Goal: Task Accomplishment & Management: Manage account settings

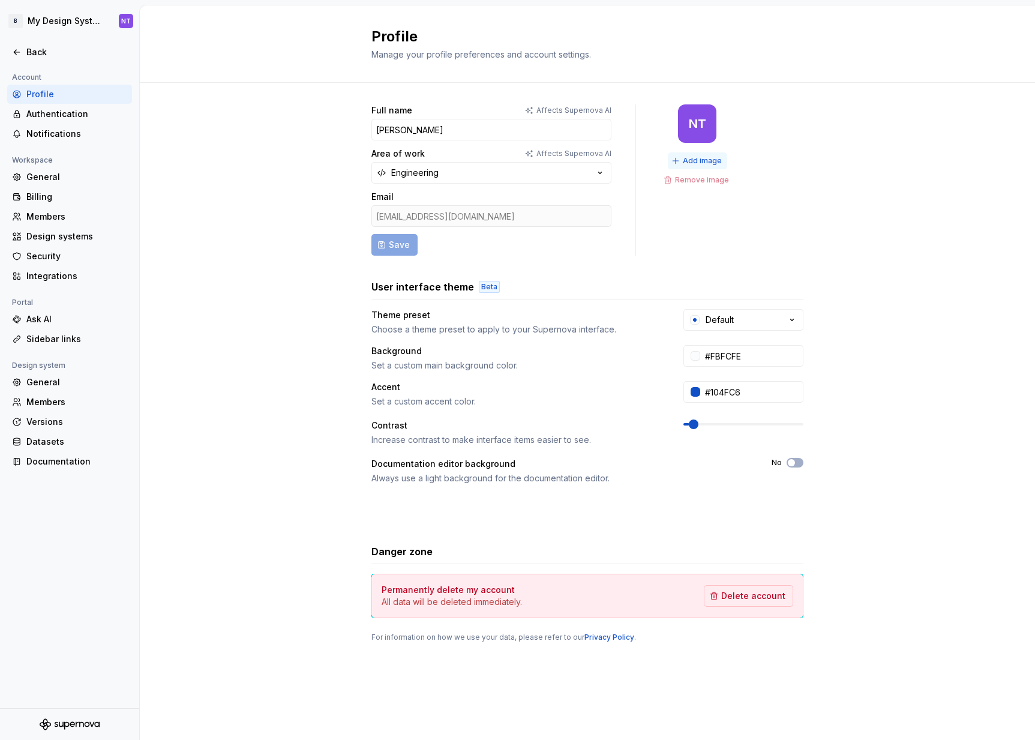
click at [706, 162] on span "Add image" at bounding box center [702, 161] width 39 height 10
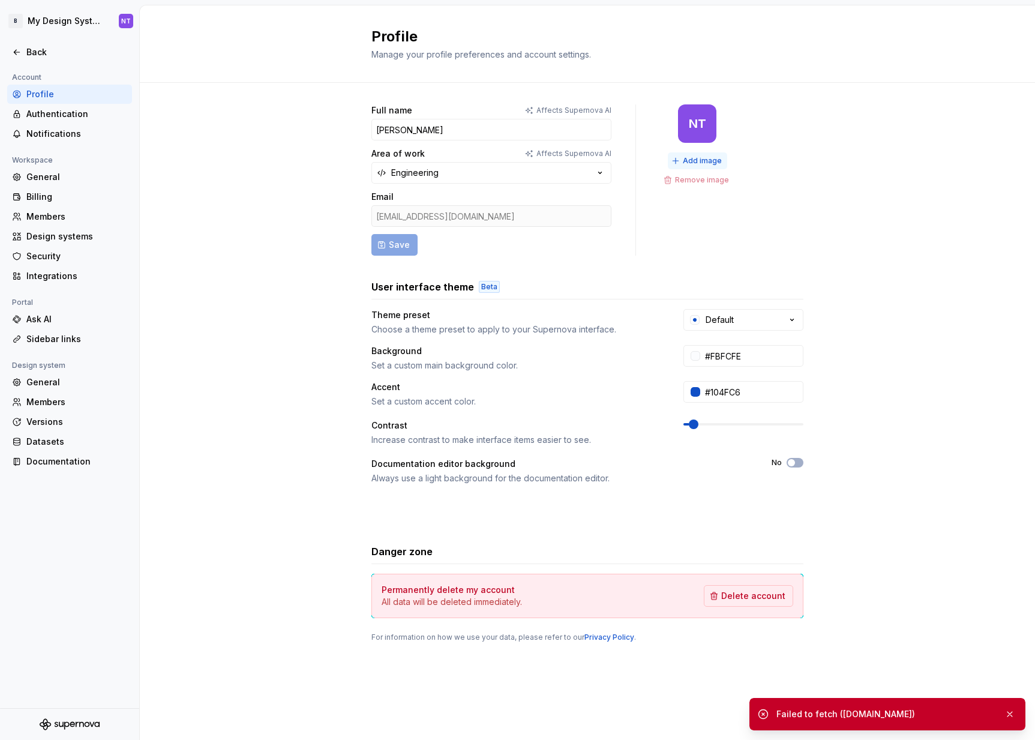
click at [690, 158] on span "Add image" at bounding box center [702, 161] width 39 height 10
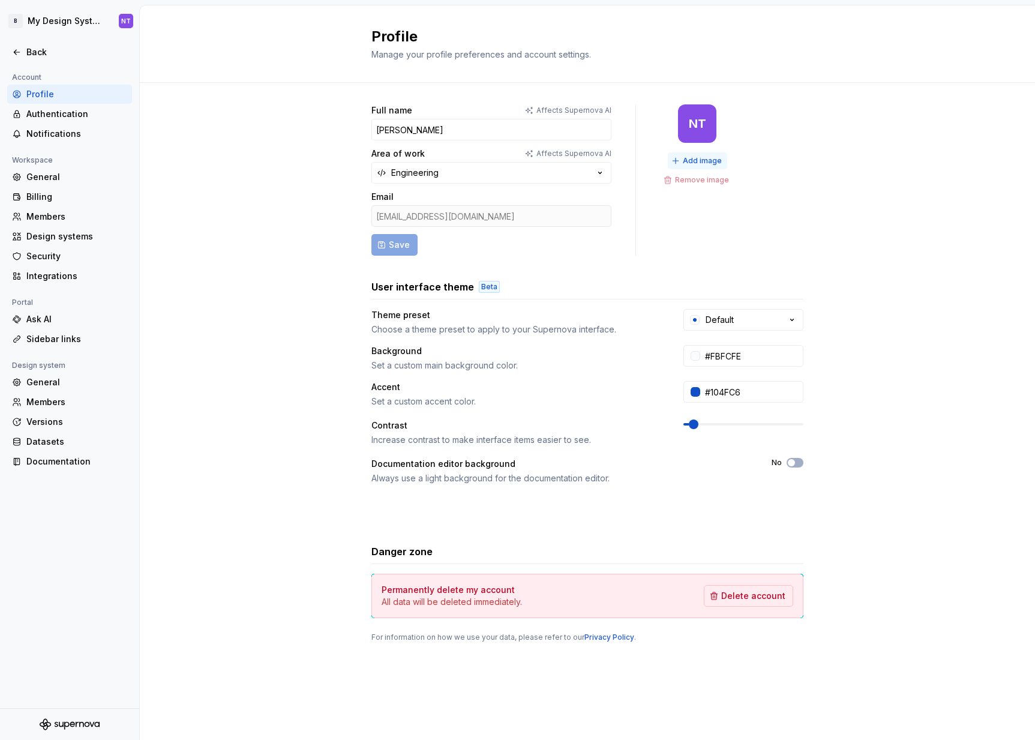
click at [699, 159] on span "Add image" at bounding box center [702, 161] width 39 height 10
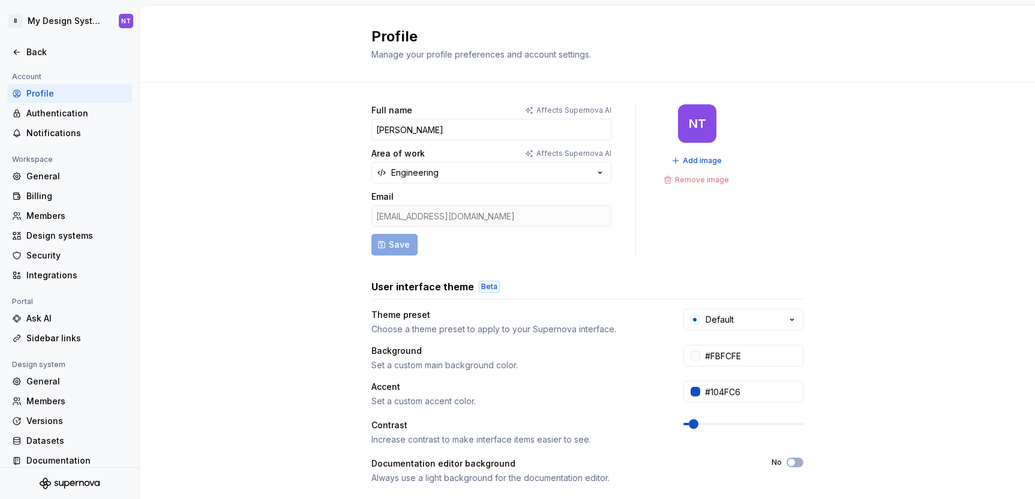
click at [694, 131] on div "NT" at bounding box center [697, 123] width 38 height 38
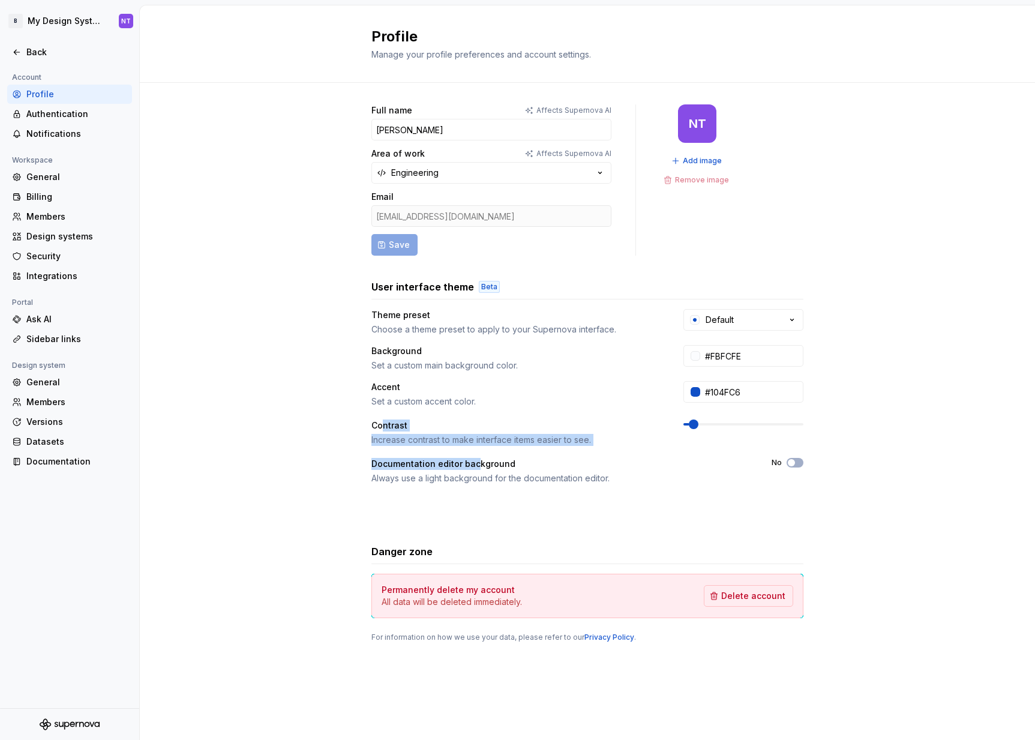
drag, startPoint x: 382, startPoint y: 425, endPoint x: 479, endPoint y: 468, distance: 106.3
click at [479, 467] on div "Theme preset Choose a theme preset to apply to your Supernova interface. Defaul…" at bounding box center [587, 414] width 432 height 211
click at [561, 485] on div "Theme preset Choose a theme preset to apply to your Supernova interface. Defaul…" at bounding box center [587, 414] width 432 height 211
drag, startPoint x: 372, startPoint y: 311, endPoint x: 489, endPoint y: 317, distance: 117.1
click at [488, 317] on div "Theme preset" at bounding box center [516, 315] width 290 height 12
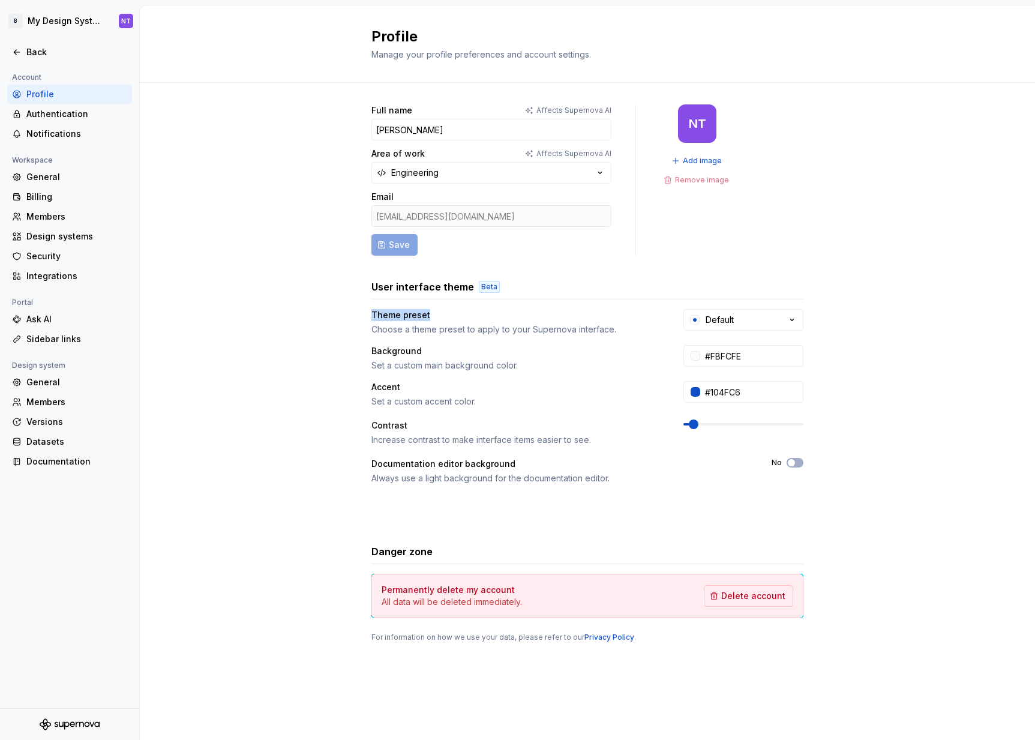
click at [489, 317] on div "Theme preset" at bounding box center [516, 315] width 290 height 12
drag, startPoint x: 415, startPoint y: 460, endPoint x: 544, endPoint y: 480, distance: 130.6
click at [544, 480] on div "Documentation editor background Always use a light background for the documenta…" at bounding box center [560, 471] width 378 height 26
click at [608, 480] on div "Always use a light background for the documentation editor." at bounding box center [560, 478] width 378 height 12
click at [797, 461] on button "No" at bounding box center [794, 463] width 17 height 10
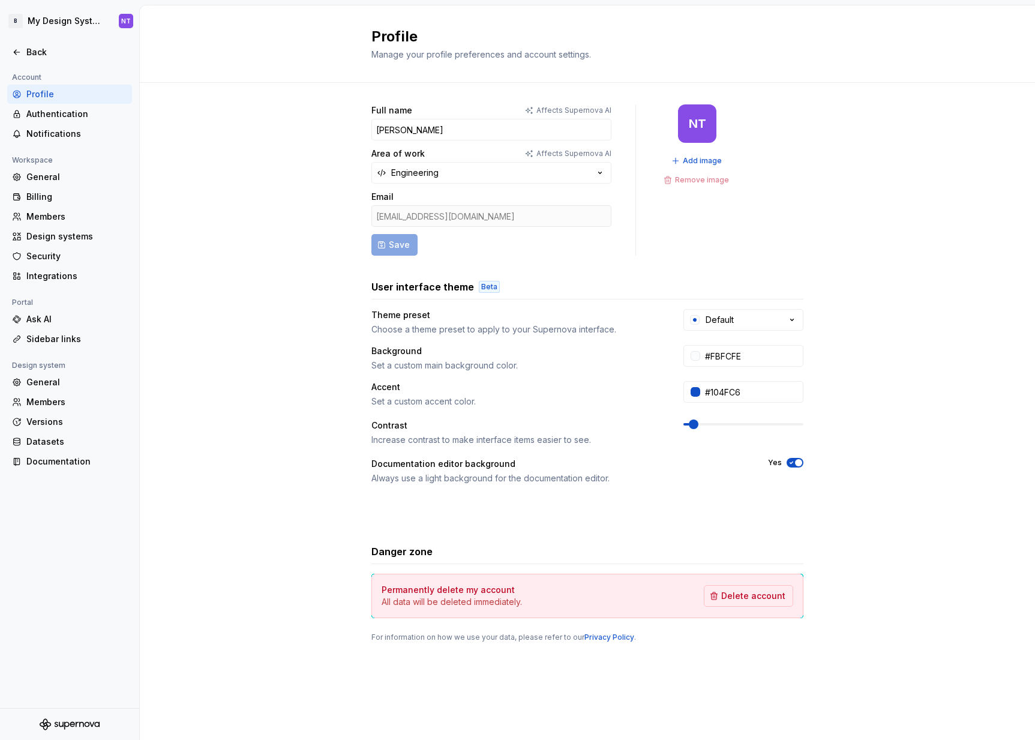
click at [797, 461] on span "button" at bounding box center [798, 462] width 7 height 7
click at [498, 551] on div "Danger zone" at bounding box center [587, 551] width 432 height 14
click at [401, 132] on input "[PERSON_NAME]" at bounding box center [491, 130] width 240 height 22
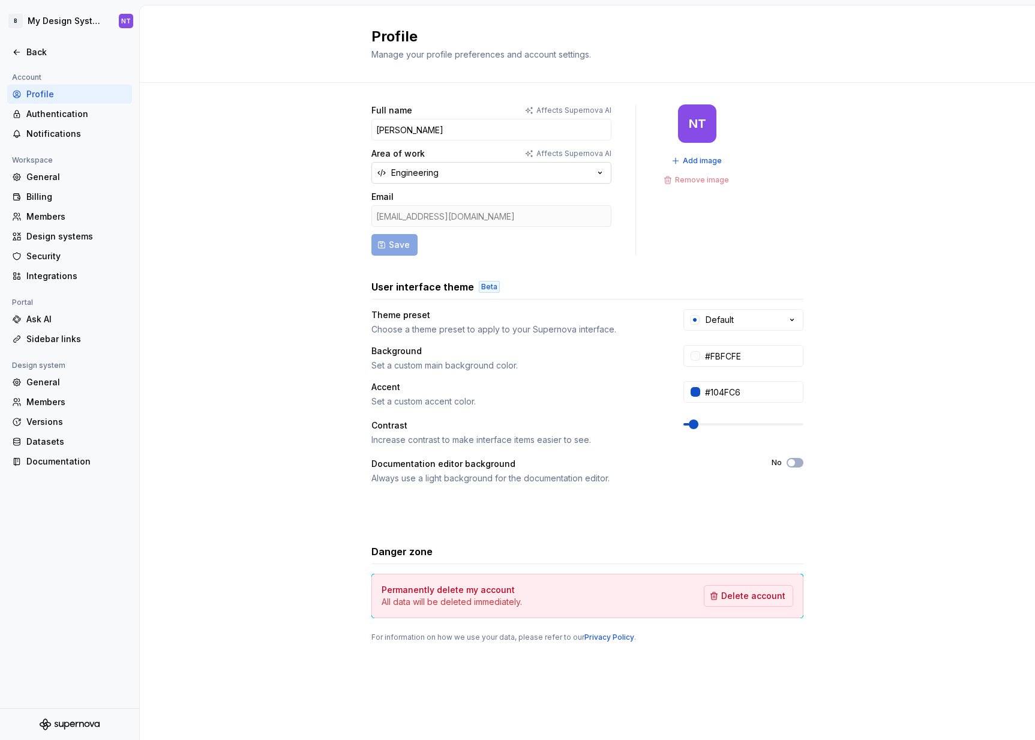
click at [419, 172] on div "Engineering" at bounding box center [414, 173] width 47 height 12
click at [418, 171] on div "Engineering" at bounding box center [414, 173] width 47 height 12
click at [323, 254] on div "Full name Affects Supernova AI [PERSON_NAME] Area of work Affects Supernova AI …" at bounding box center [587, 385] width 895 height 605
click at [62, 115] on div "Authentication" at bounding box center [76, 114] width 101 height 12
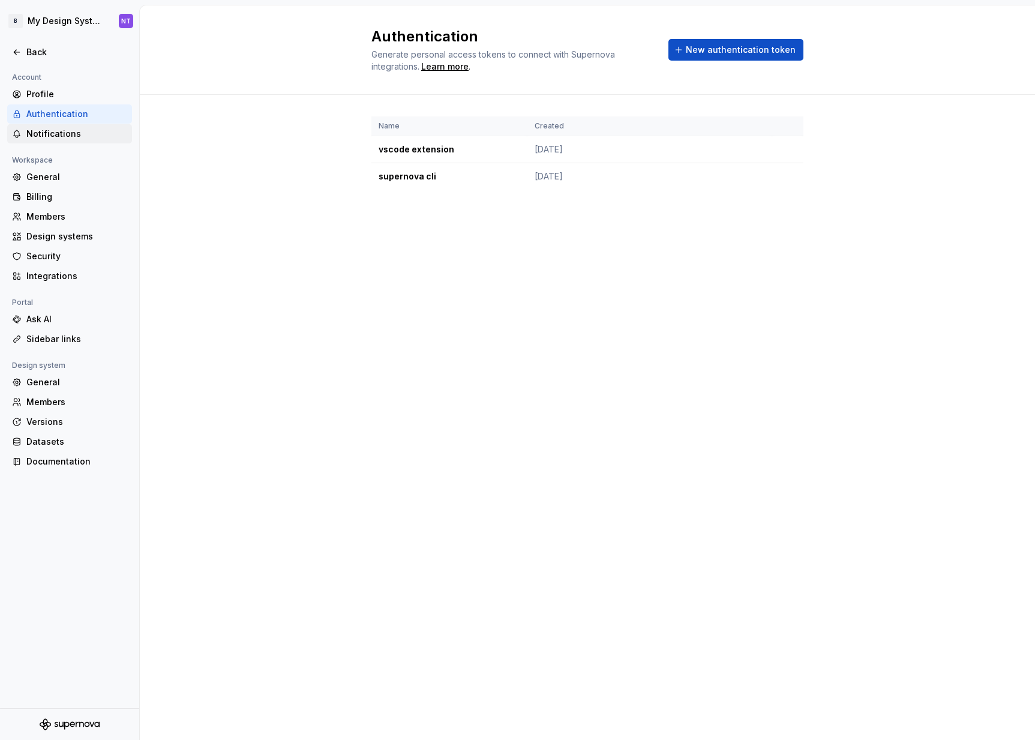
click at [67, 136] on div "Notifications" at bounding box center [76, 134] width 101 height 12
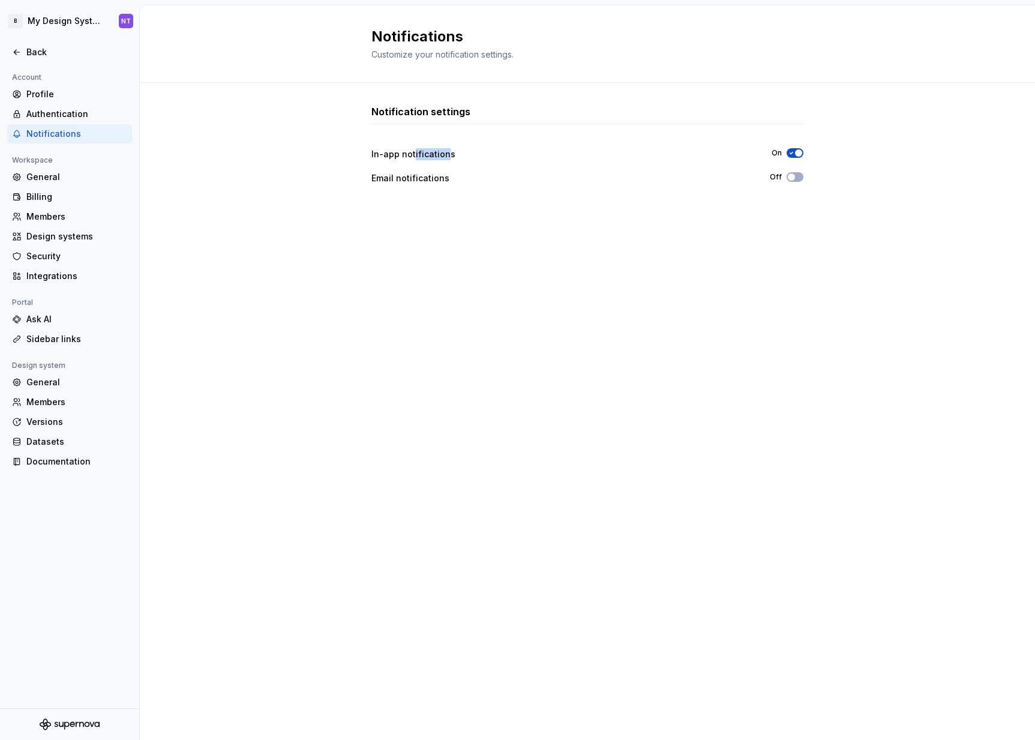
drag, startPoint x: 413, startPoint y: 153, endPoint x: 446, endPoint y: 153, distance: 33.0
click at [446, 153] on div "In-app notifications" at bounding box center [560, 154] width 378 height 12
click at [762, 245] on div "Notification settings In-app notifications On Email notifications Off" at bounding box center [587, 399] width 432 height 590
click at [76, 178] on div "General" at bounding box center [76, 177] width 101 height 12
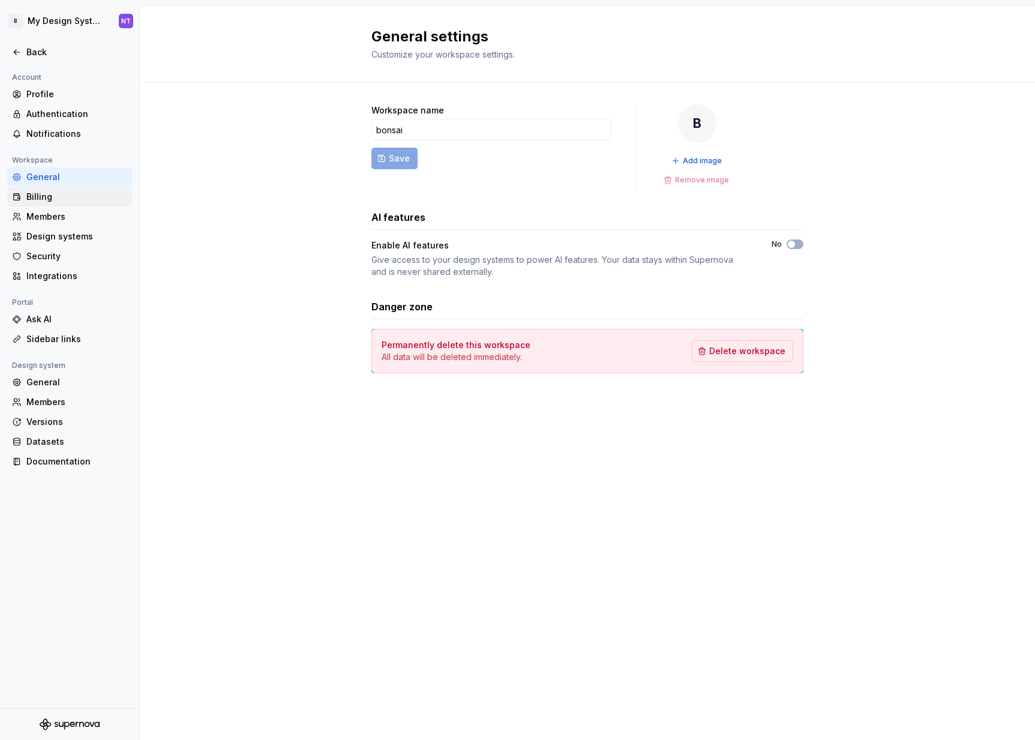
click at [76, 193] on div "Billing" at bounding box center [76, 197] width 101 height 12
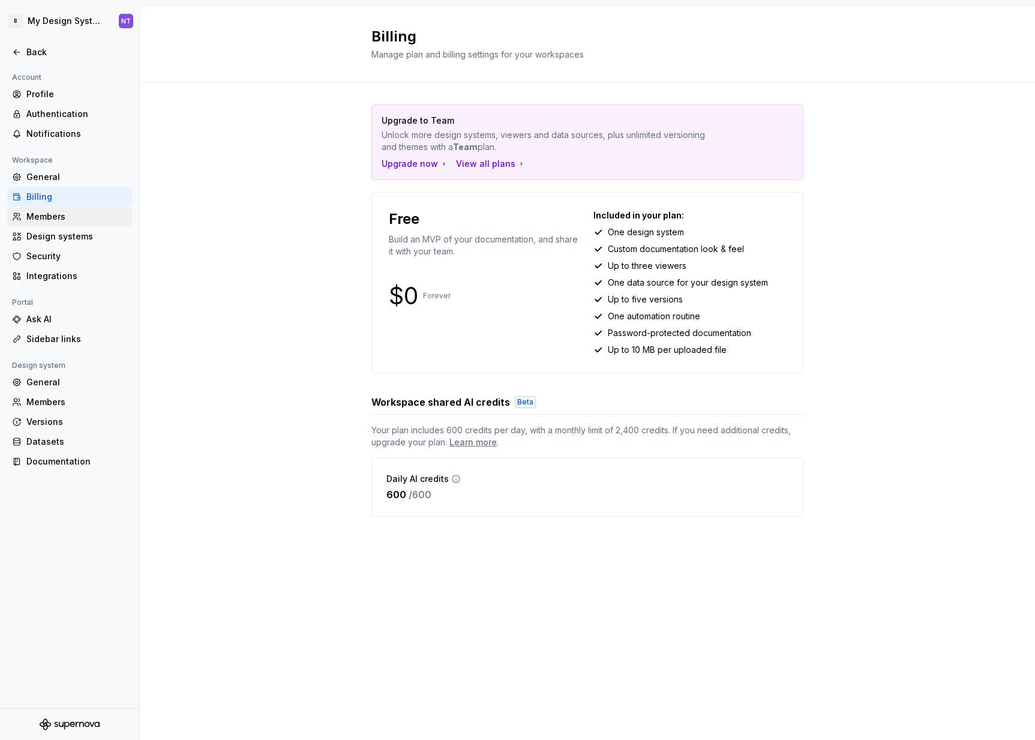
click at [79, 214] on div "Members" at bounding box center [76, 217] width 101 height 12
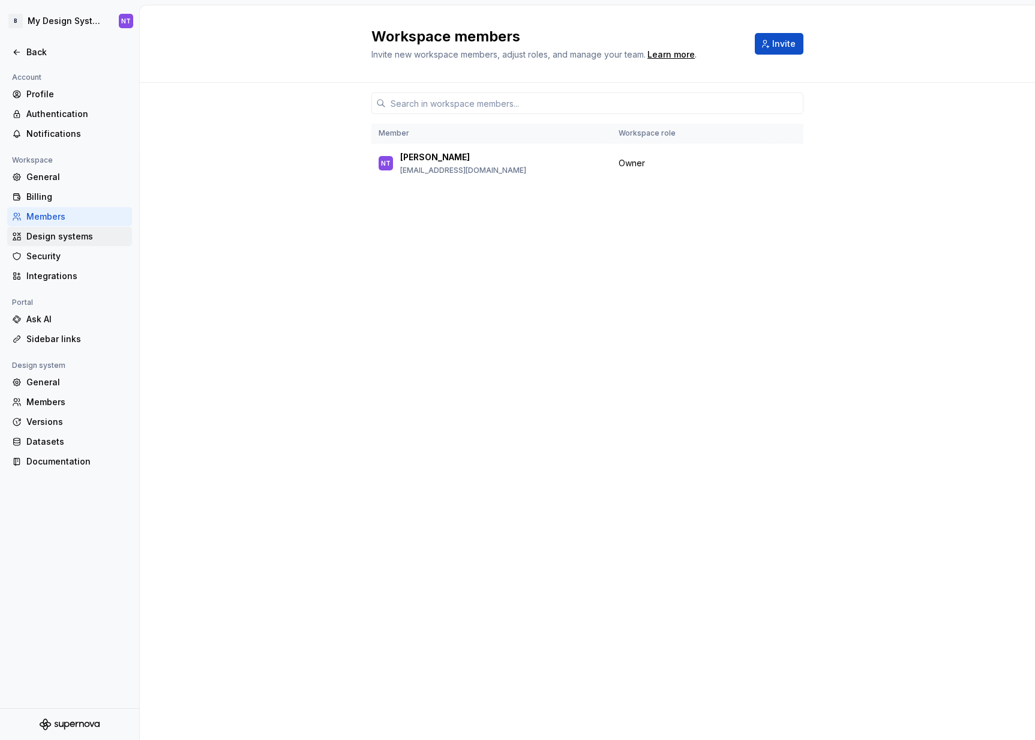
click at [95, 242] on div "Design systems" at bounding box center [76, 236] width 101 height 12
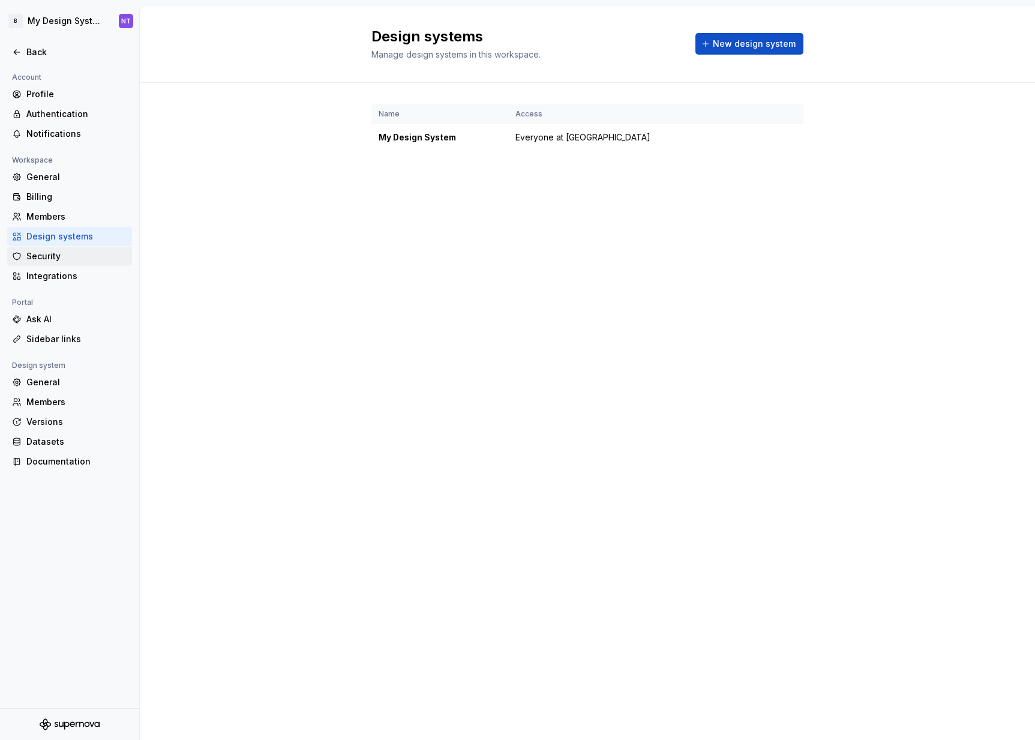
click at [88, 255] on div "Security" at bounding box center [76, 256] width 101 height 12
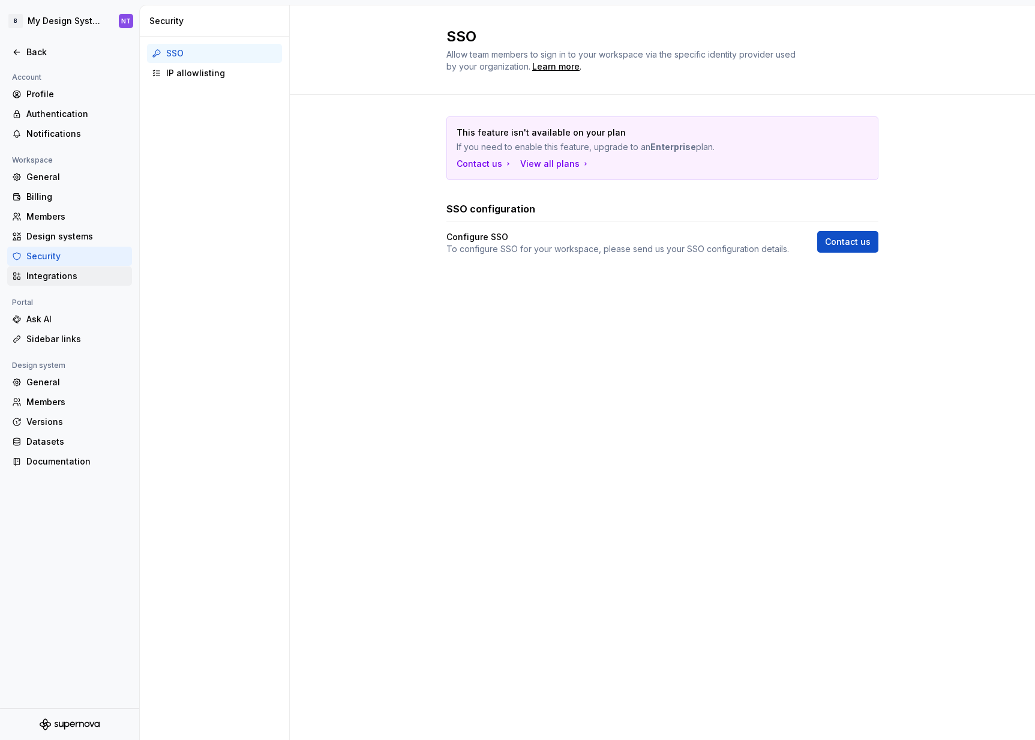
click at [86, 273] on div "Integrations" at bounding box center [76, 276] width 101 height 12
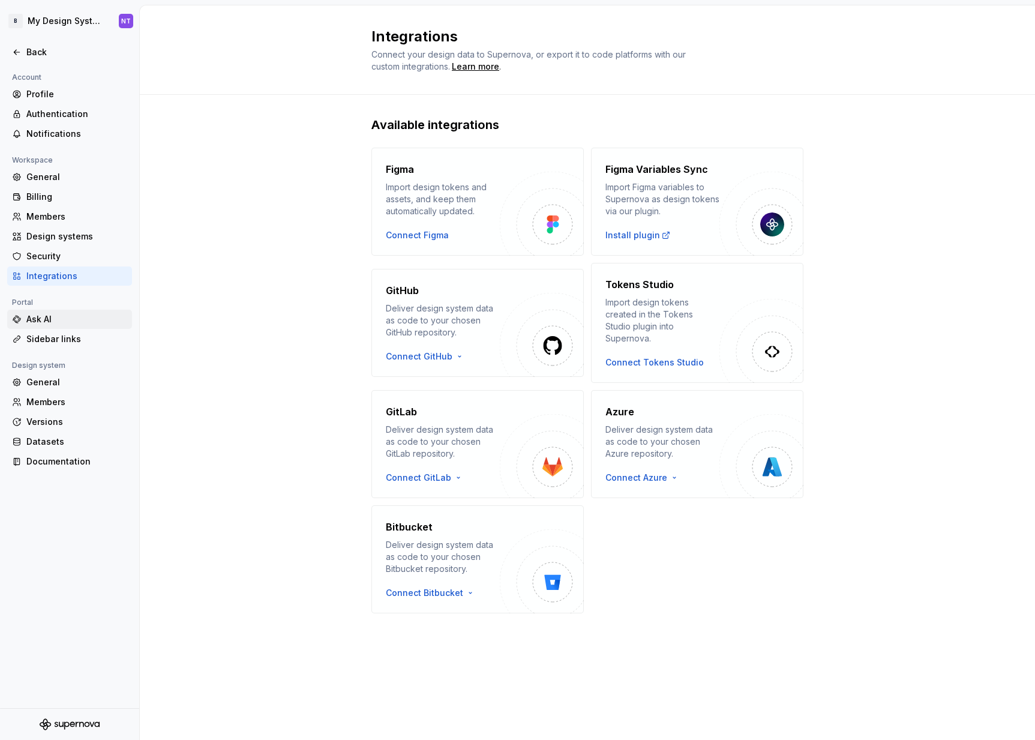
click at [50, 312] on div "Ask AI" at bounding box center [69, 318] width 125 height 19
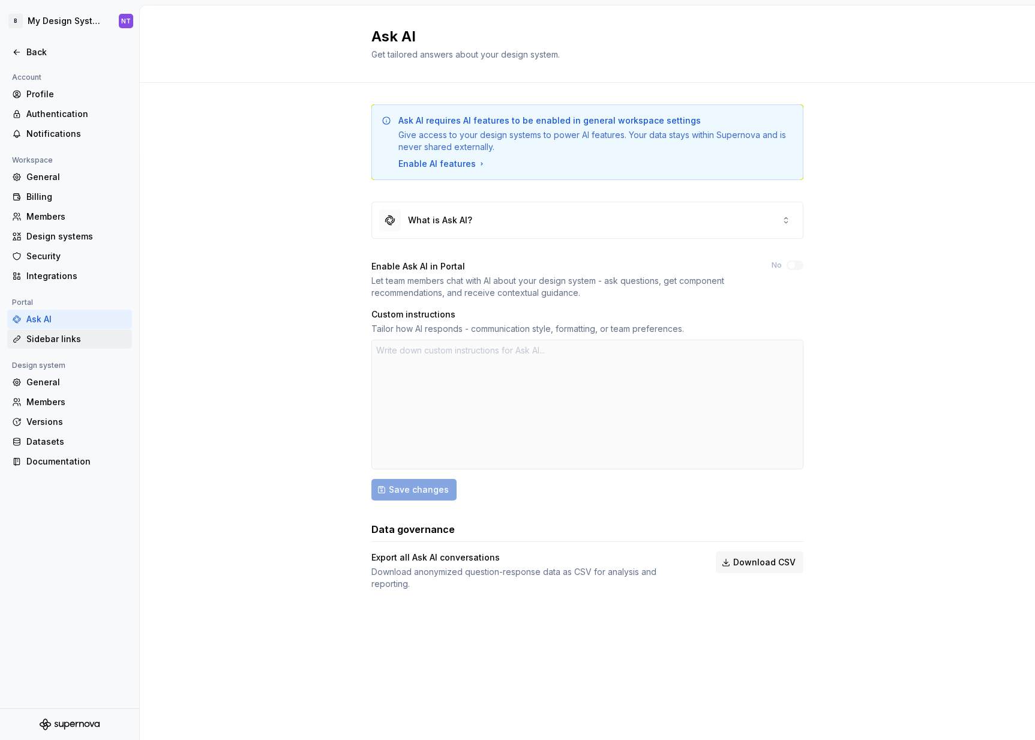
click at [80, 338] on div "Sidebar links" at bounding box center [76, 339] width 101 height 12
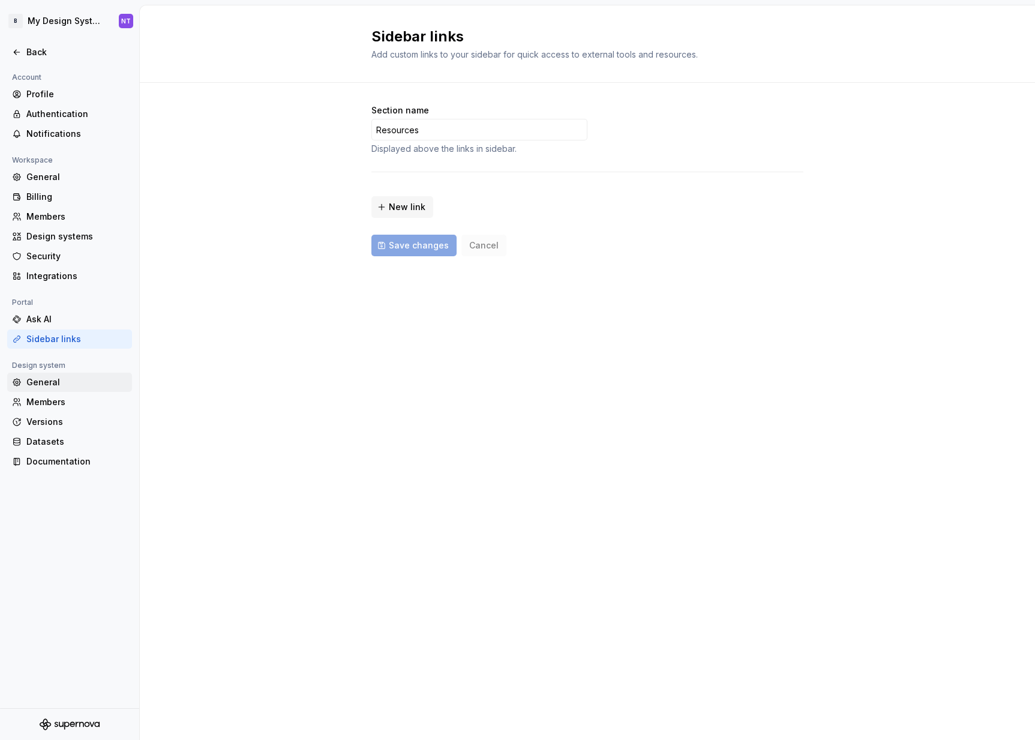
click at [63, 380] on div "General" at bounding box center [76, 382] width 101 height 12
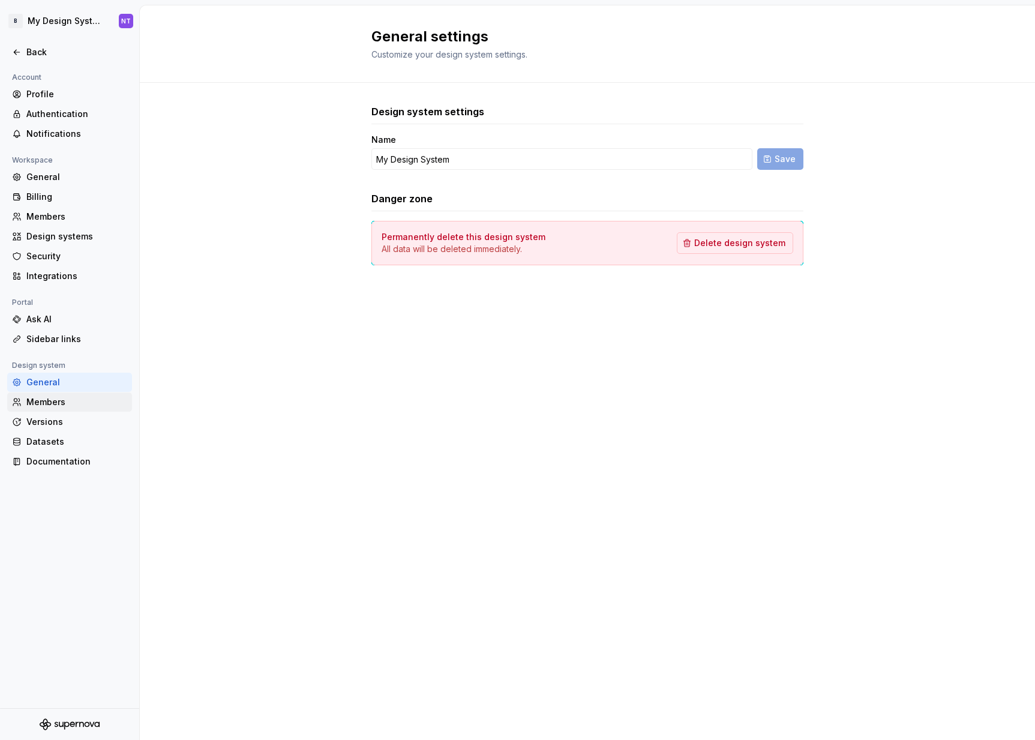
click at [74, 402] on div "Members" at bounding box center [76, 402] width 101 height 12
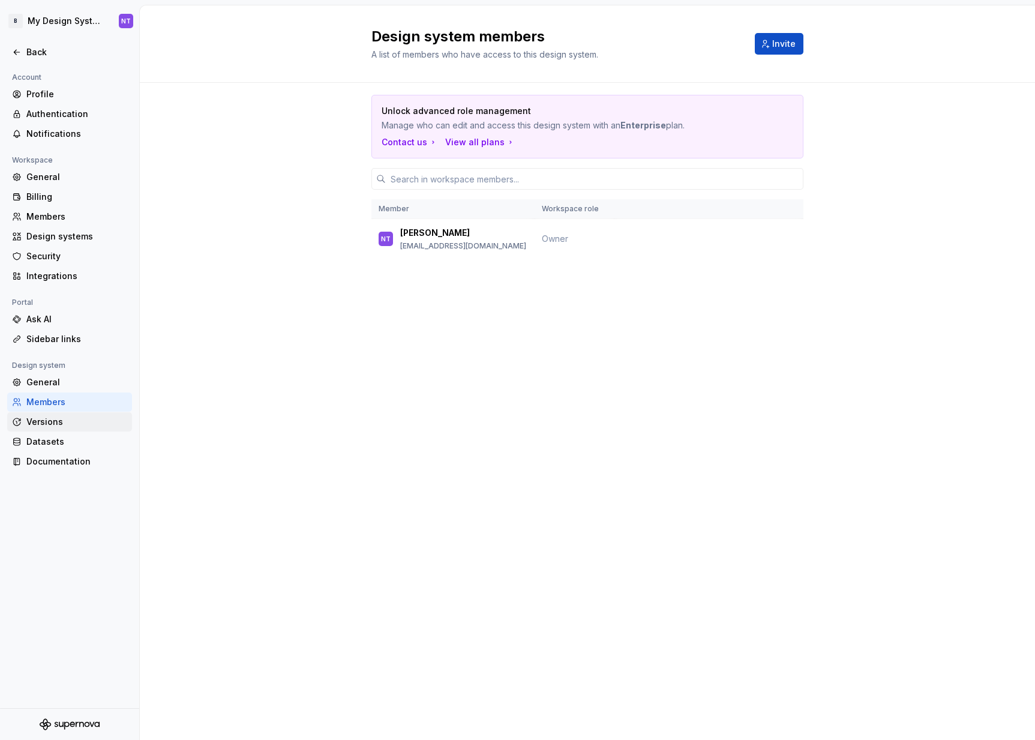
click at [65, 420] on div "Versions" at bounding box center [76, 422] width 101 height 12
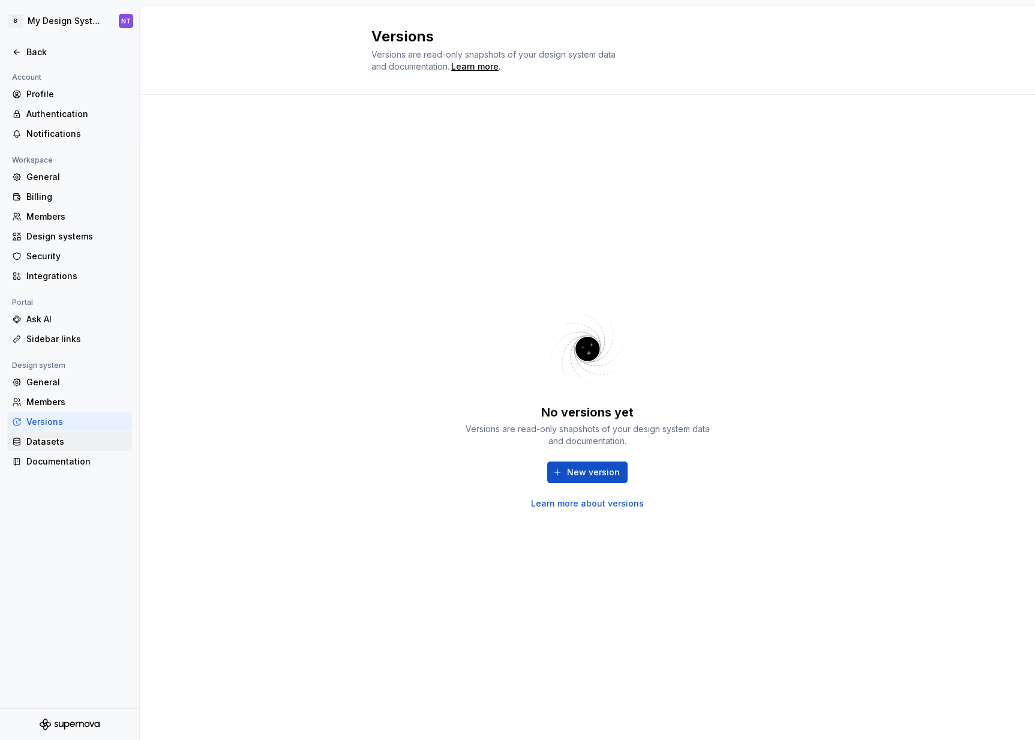
click at [48, 441] on div "Datasets" at bounding box center [76, 441] width 101 height 12
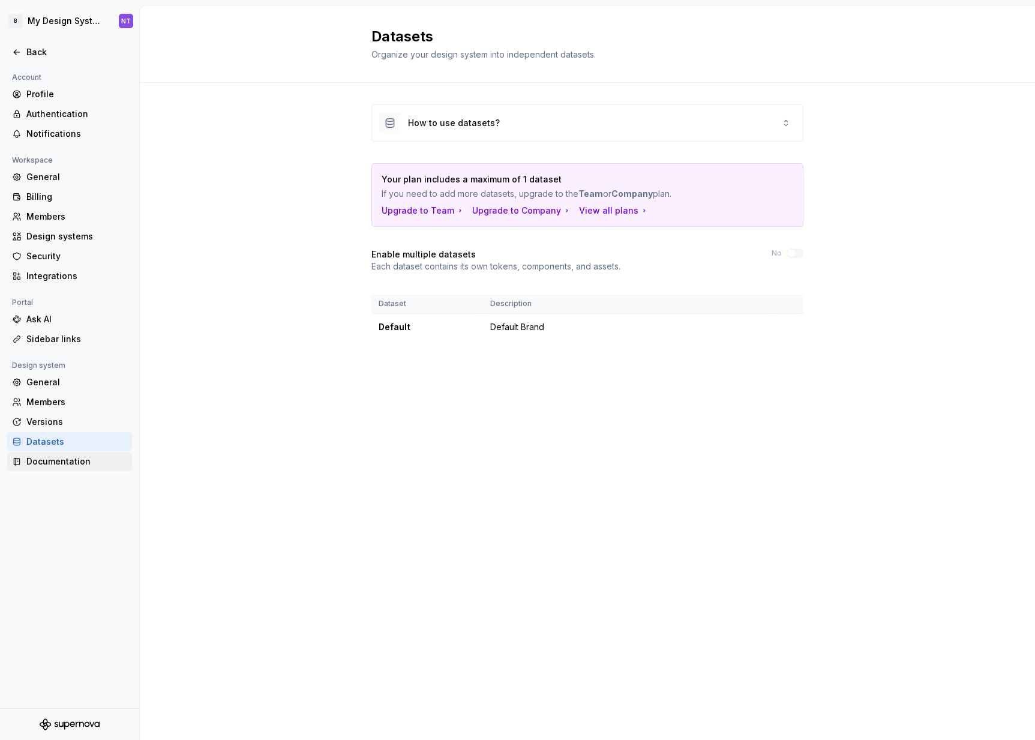
click at [73, 462] on div "Documentation" at bounding box center [76, 461] width 101 height 12
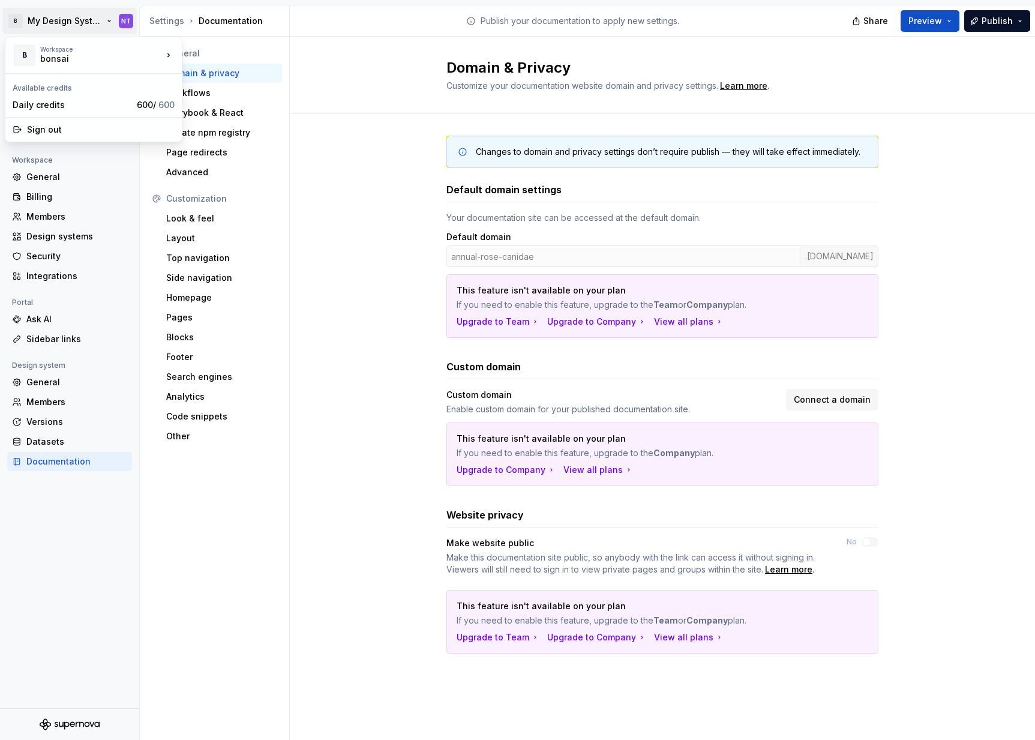
click at [107, 28] on html "B My Design System NT Back Account Profile Authentication Notifications Workspa…" at bounding box center [517, 370] width 1035 height 740
click at [239, 75] on div "Hims & Hers" at bounding box center [241, 73] width 78 height 12
